Goal: Task Accomplishment & Management: Complete application form

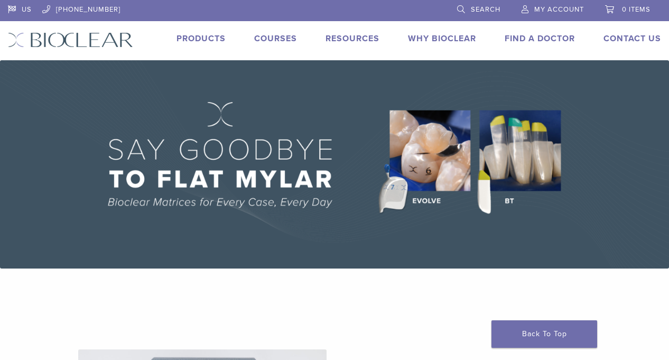
click at [540, 8] on span "My Account" at bounding box center [559, 9] width 50 height 8
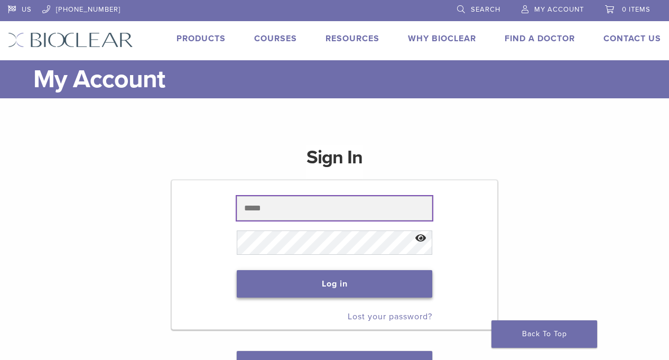
type input "**********"
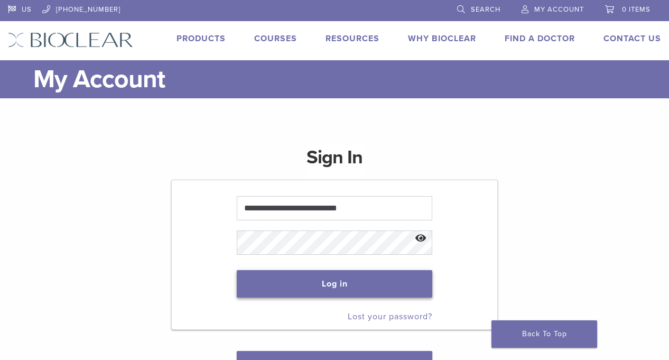
click at [335, 289] on button "Log in" at bounding box center [334, 283] width 195 height 27
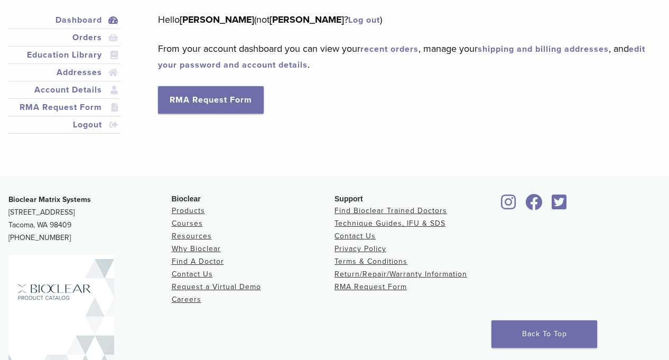
scroll to position [106, 0]
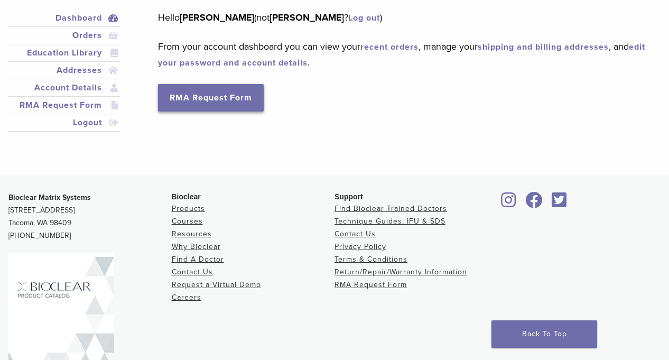
click at [220, 106] on link "RMA Request Form" at bounding box center [211, 97] width 106 height 27
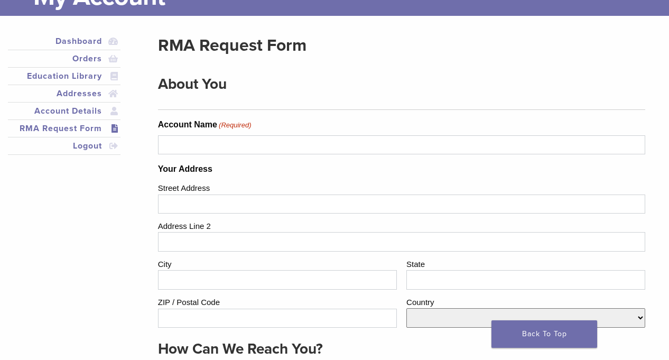
scroll to position [106, 0]
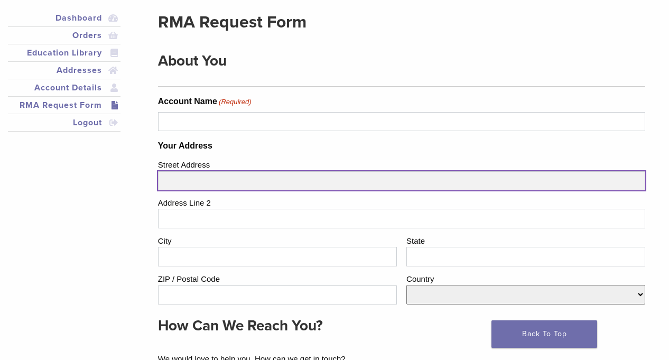
click at [223, 177] on input "Street Address" at bounding box center [401, 180] width 487 height 19
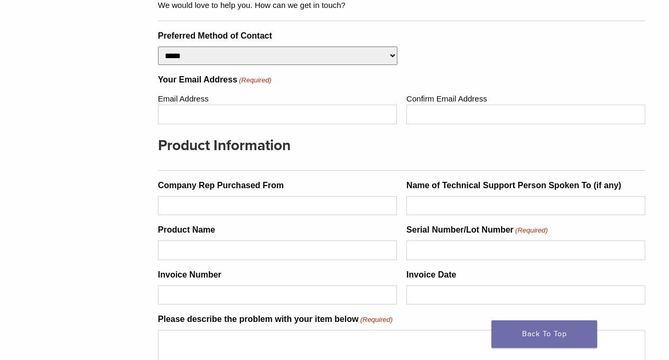
scroll to position [475, 0]
